Goal: Transaction & Acquisition: Book appointment/travel/reservation

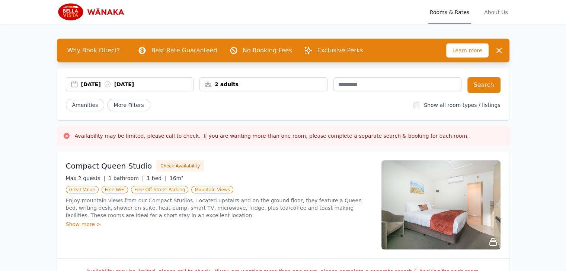
click at [110, 84] on icon at bounding box center [107, 85] width 6 height 6
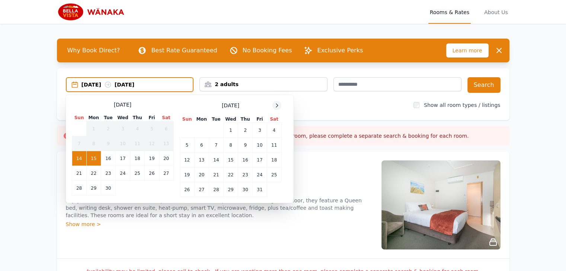
click at [277, 106] on icon at bounding box center [277, 106] width 6 height 6
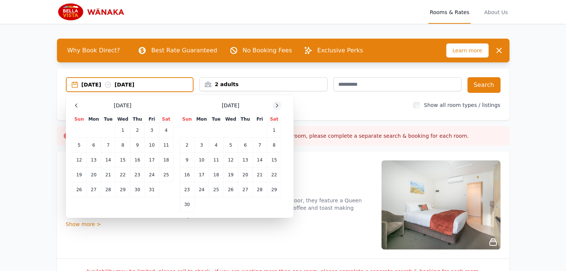
click at [277, 106] on icon at bounding box center [277, 106] width 6 height 6
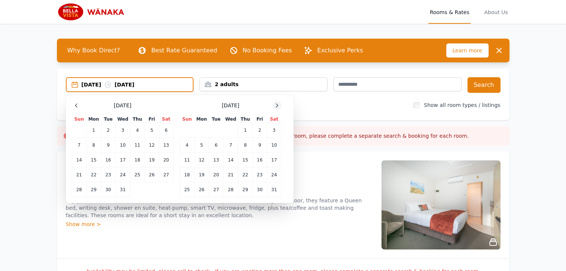
click at [277, 106] on icon at bounding box center [277, 106] width 6 height 6
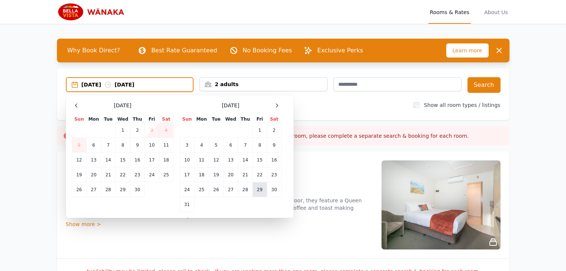
click at [257, 191] on td "29" at bounding box center [260, 190] width 14 height 15
click at [270, 191] on td "30" at bounding box center [274, 190] width 15 height 15
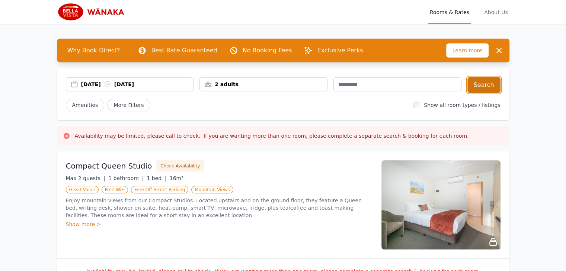
click at [485, 84] on button "Search" at bounding box center [483, 85] width 33 height 16
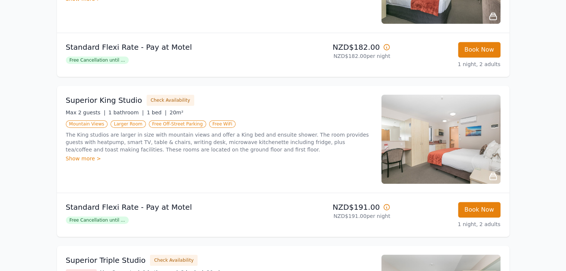
scroll to position [360, 0]
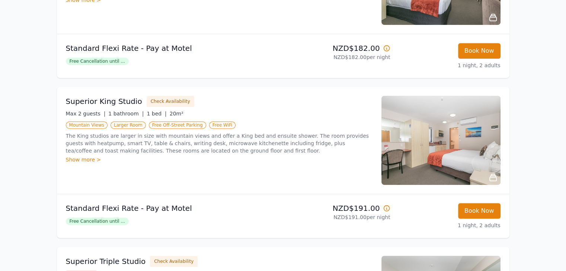
click at [422, 155] on img at bounding box center [440, 140] width 119 height 89
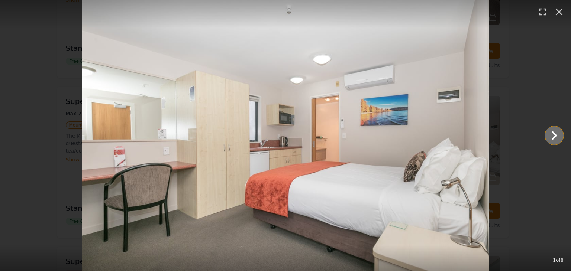
click at [560, 136] on icon "Show slide 2 of 8" at bounding box center [555, 136] width 18 height 18
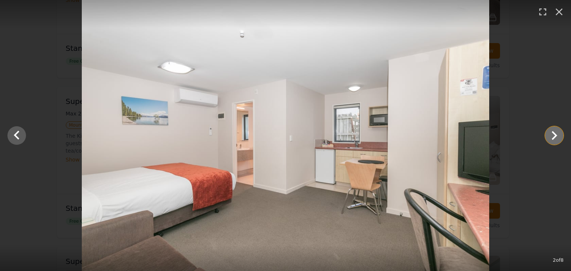
click at [560, 136] on icon "Show slide 3 of 8" at bounding box center [555, 136] width 18 height 18
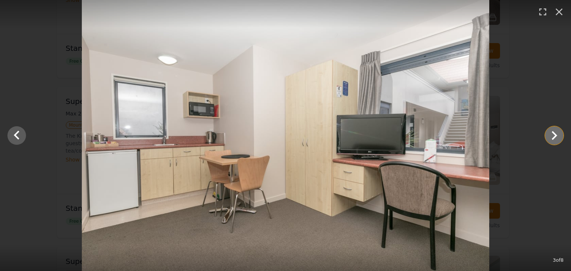
click at [560, 136] on icon "Show slide 4 of 8" at bounding box center [555, 136] width 18 height 18
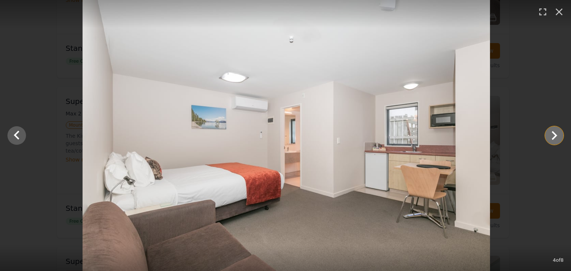
click at [560, 136] on icon "Show slide 5 of 8" at bounding box center [555, 136] width 18 height 18
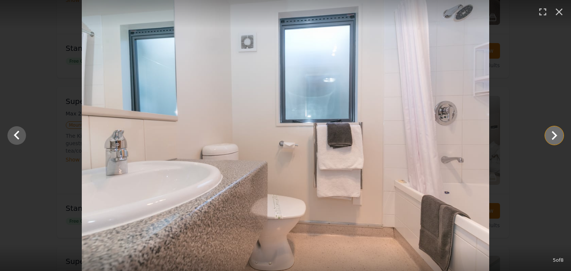
click at [560, 136] on icon "Show slide 6 of 8" at bounding box center [555, 136] width 18 height 18
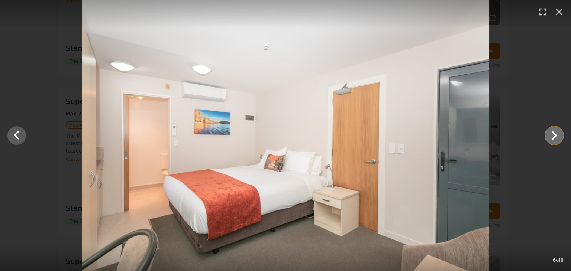
click at [560, 136] on icon "Show slide 7 of 8" at bounding box center [555, 136] width 18 height 18
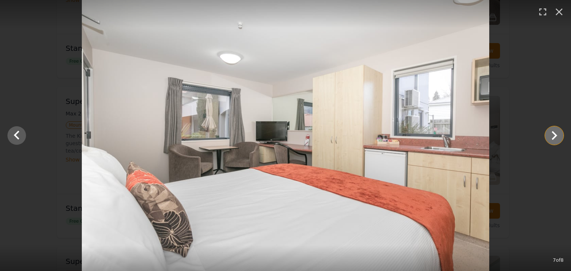
click at [560, 136] on icon "Show slide 8 of 8" at bounding box center [555, 136] width 18 height 18
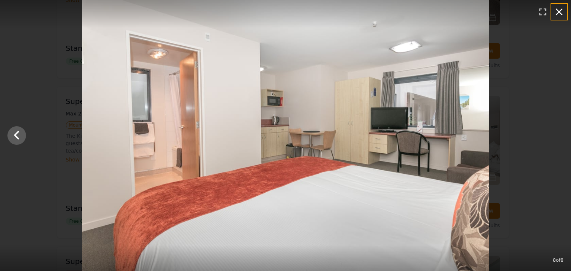
click at [559, 12] on icon "button" at bounding box center [559, 12] width 7 height 7
